Goal: Information Seeking & Learning: Learn about a topic

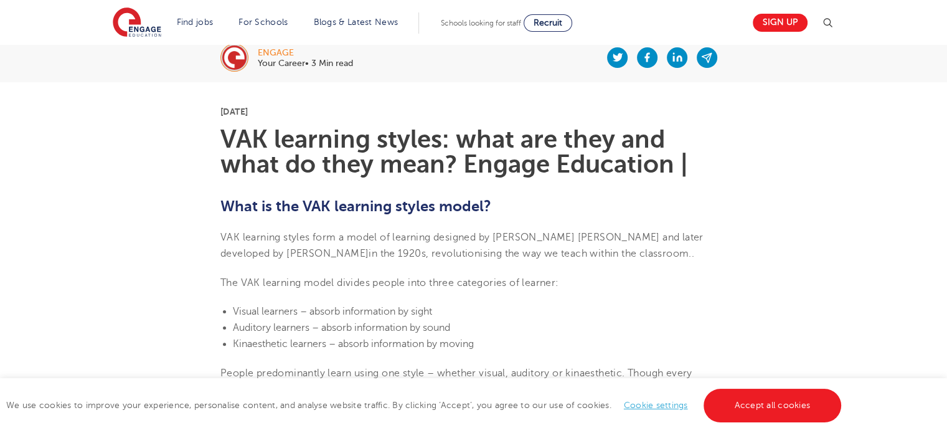
scroll to position [436, 0]
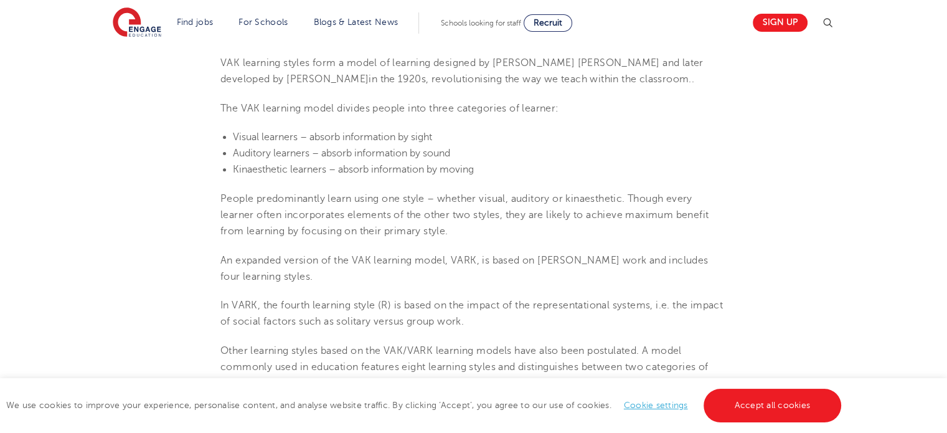
click at [262, 171] on span "Kinaesthetic learners – absorb information by moving" at bounding box center [353, 169] width 241 height 11
copy span "Kinaesthetic"
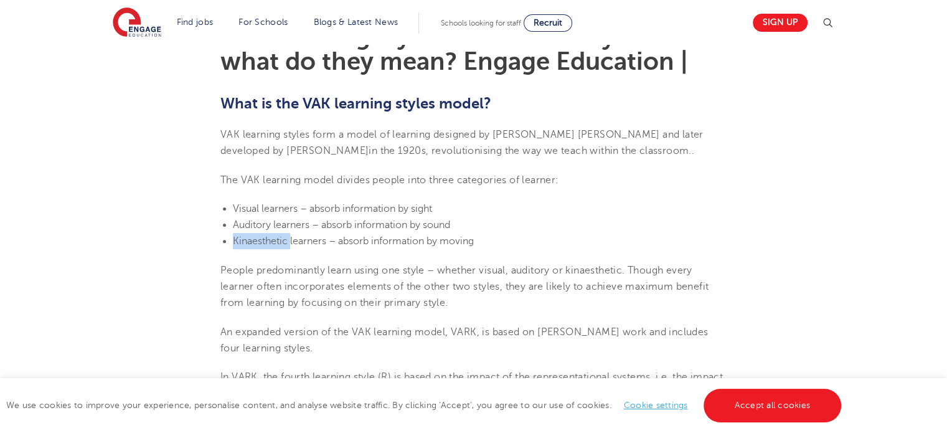
scroll to position [374, 0]
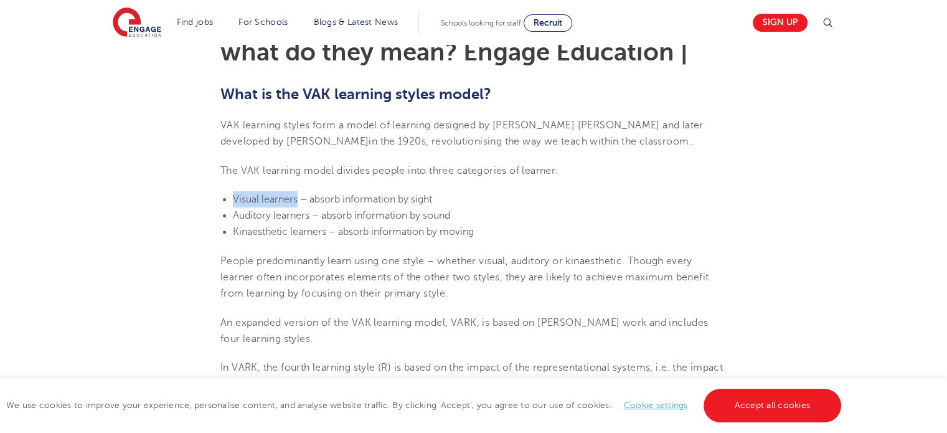
drag, startPoint x: 229, startPoint y: 191, endPoint x: 297, endPoint y: 189, distance: 67.9
copy span "Visual learners"
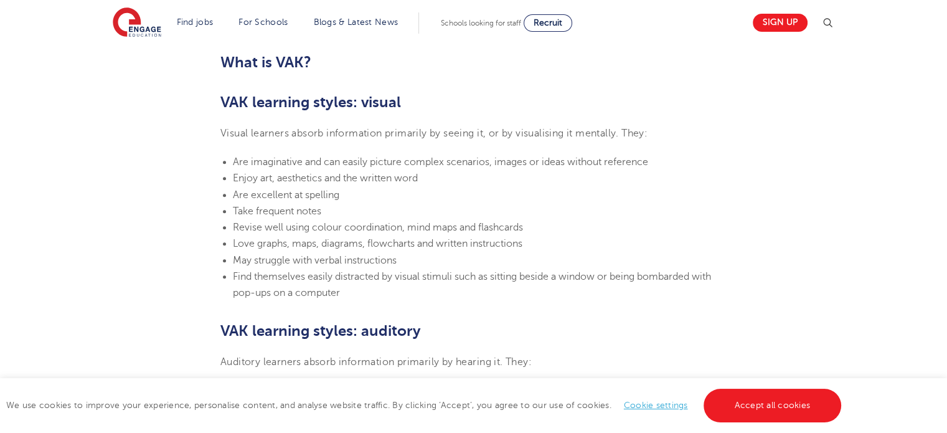
scroll to position [810, 0]
